Goal: Task Accomplishment & Management: Manage account settings

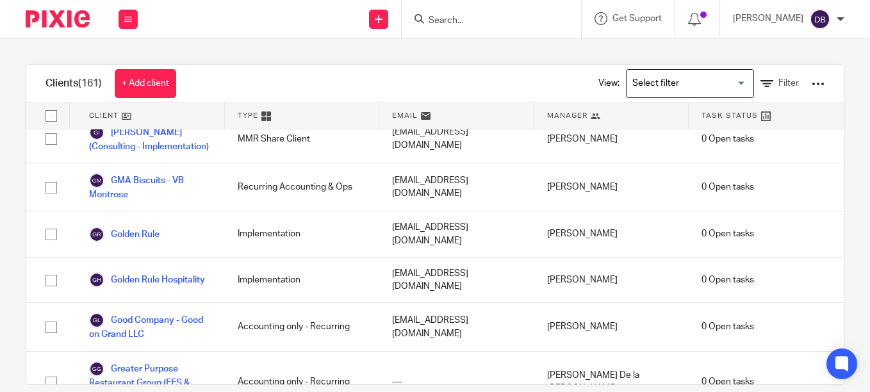
scroll to position [1363, 0]
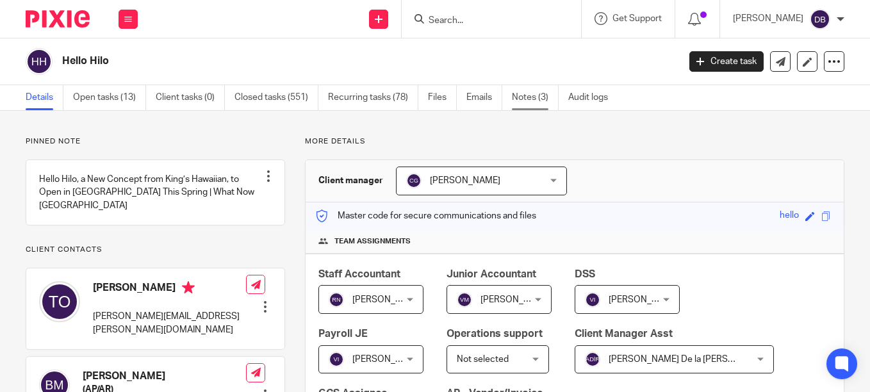
click at [541, 95] on link "Notes (3)" at bounding box center [535, 97] width 47 height 25
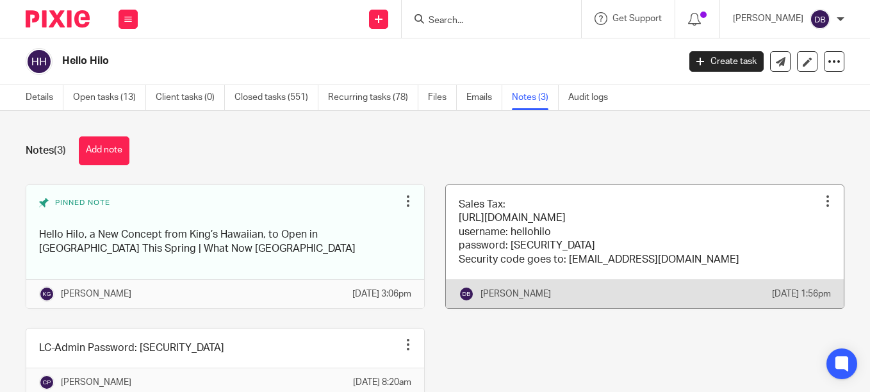
click at [576, 206] on link at bounding box center [645, 246] width 398 height 123
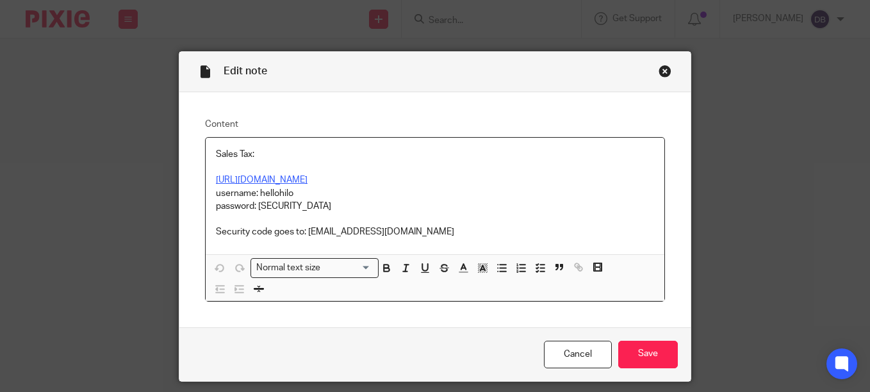
click at [235, 180] on link "[URL][DOMAIN_NAME]" at bounding box center [262, 180] width 92 height 9
click at [235, 180] on link "https://gtc.dor.ga.gov/_/#1" at bounding box center [262, 180] width 92 height 9
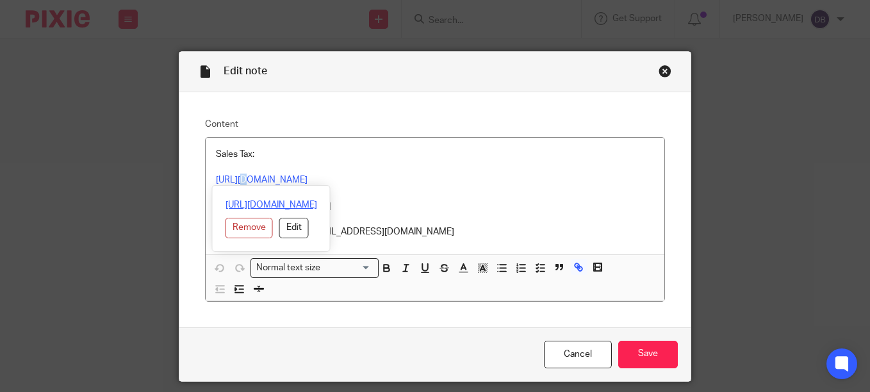
click at [239, 203] on link "https://gtc.dor.ga.gov/_/#1" at bounding box center [272, 205] width 92 height 13
click at [273, 115] on div "Content Sales Tax: https://gtc.dor.ga.gov/_/#1 username: hellohilo password: Al…" at bounding box center [434, 210] width 511 height 236
click at [353, 178] on p "https://gtc.dor.ga.gov/_/#1" at bounding box center [435, 180] width 438 height 13
drag, startPoint x: 295, startPoint y: 193, endPoint x: 256, endPoint y: 195, distance: 39.1
click at [256, 195] on p "username: hellohilo" at bounding box center [435, 193] width 438 height 13
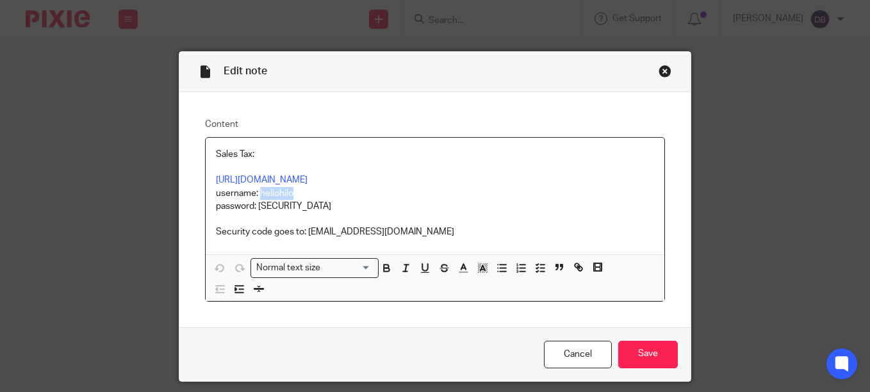
copy p "hellohilo"
drag, startPoint x: 296, startPoint y: 209, endPoint x: 256, endPoint y: 208, distance: 39.7
click at [256, 208] on p "password: Aloha23!" at bounding box center [435, 206] width 438 height 13
copy p "Aloha23!"
click at [628, 358] on input "Save" at bounding box center [648, 355] width 60 height 28
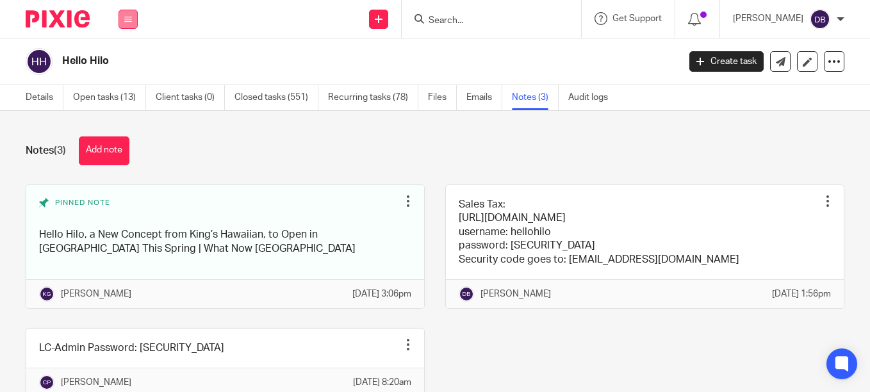
click at [128, 21] on icon at bounding box center [128, 19] width 8 height 8
click at [124, 98] on link "Clients" at bounding box center [125, 97] width 29 height 9
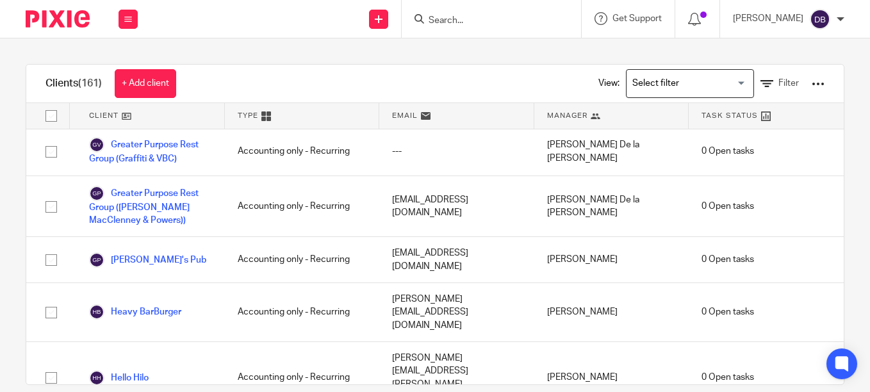
scroll to position [1615, 0]
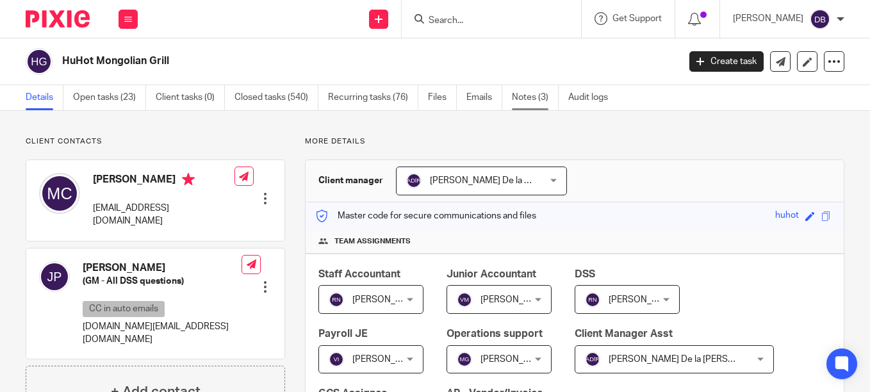
click at [543, 97] on link "Notes (3)" at bounding box center [535, 97] width 47 height 25
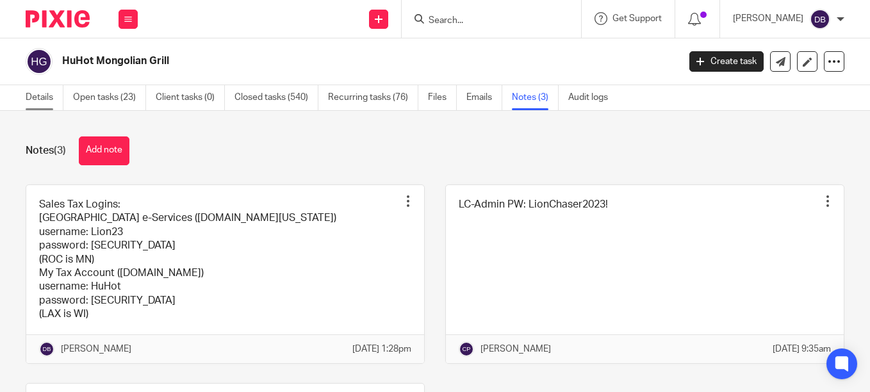
click at [35, 92] on link "Details" at bounding box center [45, 97] width 38 height 25
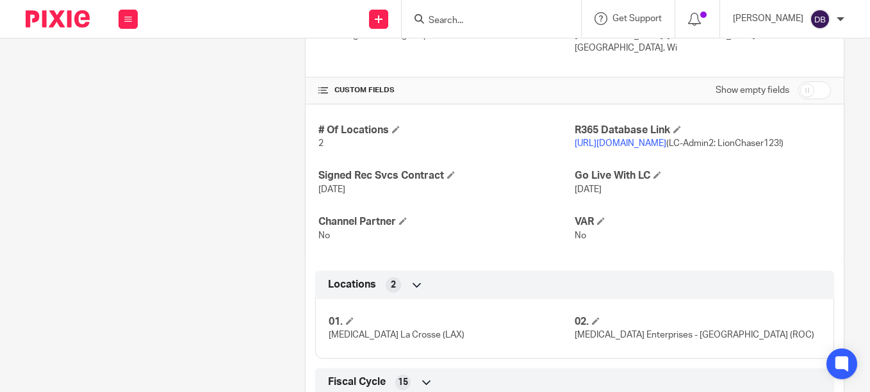
scroll to position [547, 0]
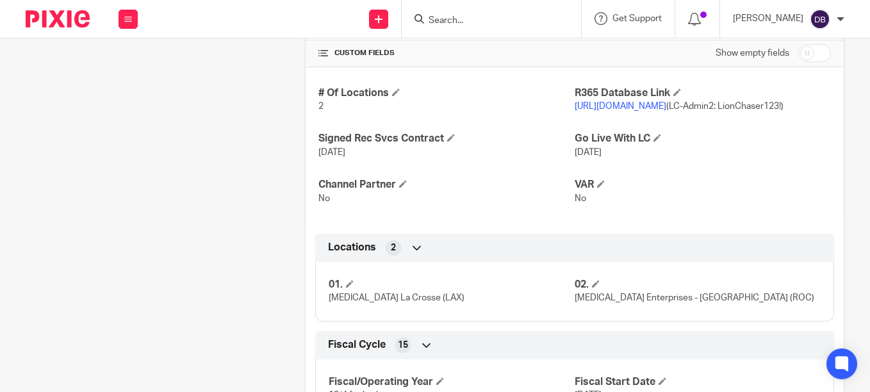
click at [643, 102] on link "[URL][DOMAIN_NAME]" at bounding box center [621, 106] width 92 height 9
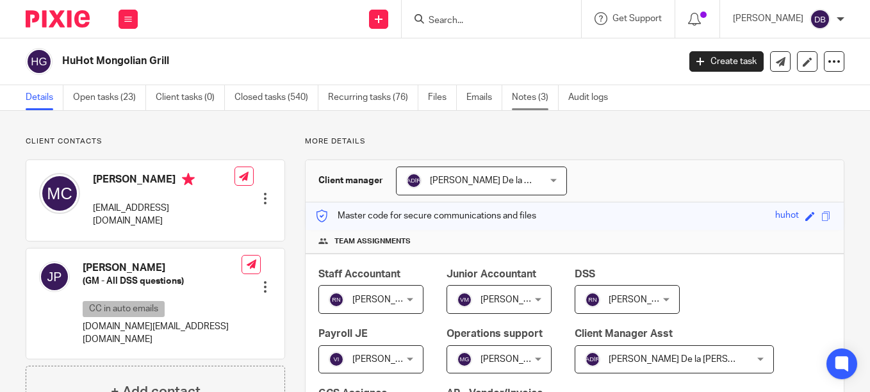
click at [540, 97] on link "Notes (3)" at bounding box center [535, 97] width 47 height 25
